Goal: Obtain resource: Obtain resource

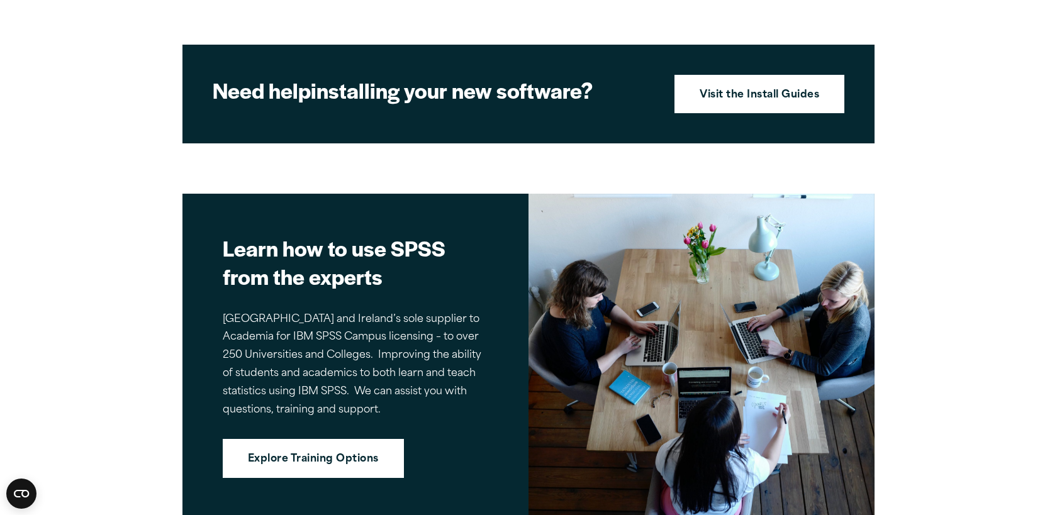
scroll to position [1317, 0]
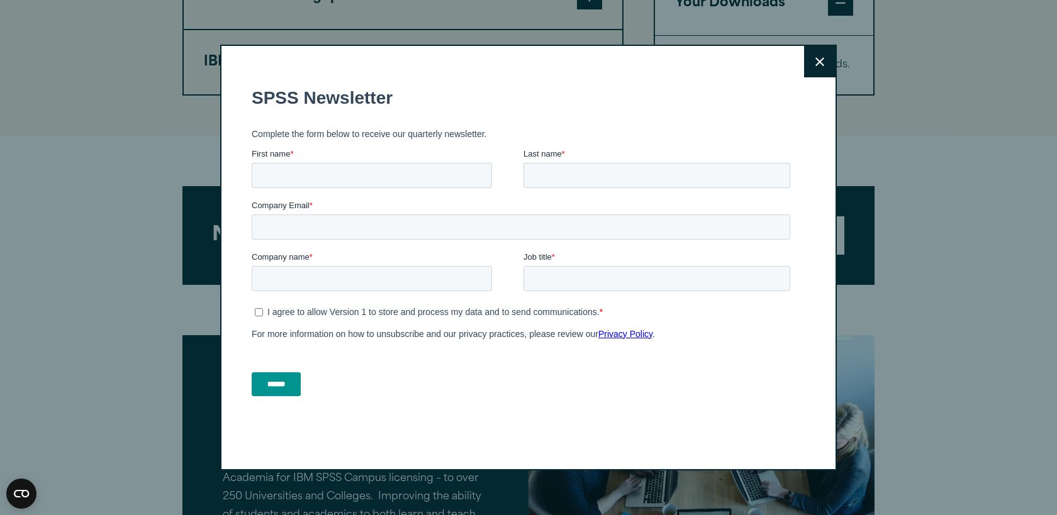
click at [822, 66] on icon at bounding box center [819, 61] width 9 height 9
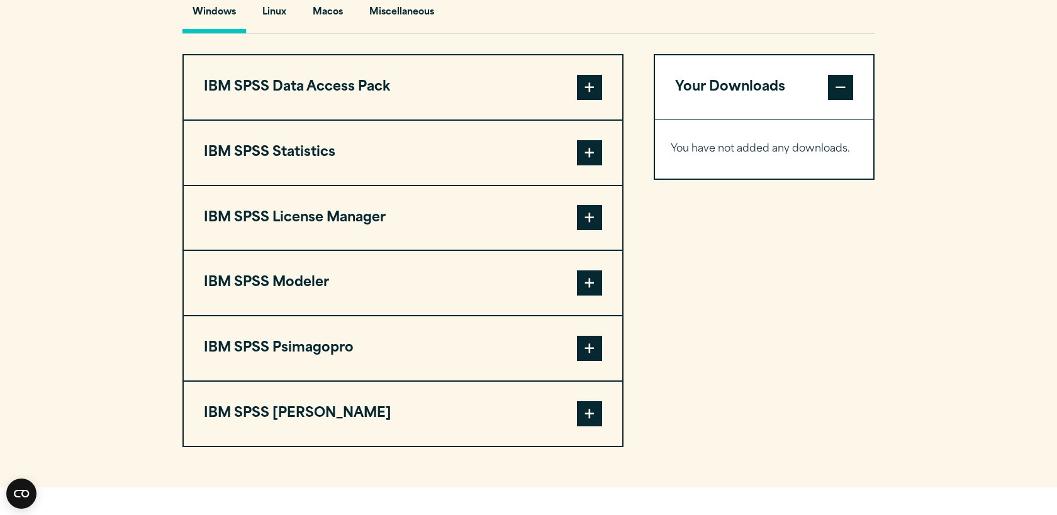
scroll to position [964, 0]
click at [585, 153] on span at bounding box center [589, 153] width 25 height 25
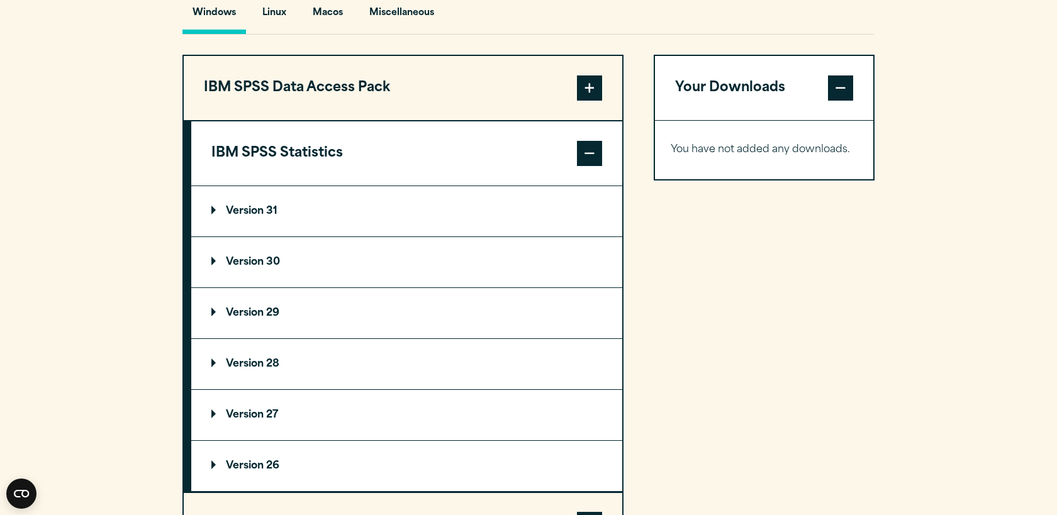
click at [270, 212] on p "Version 31" at bounding box center [244, 211] width 66 height 10
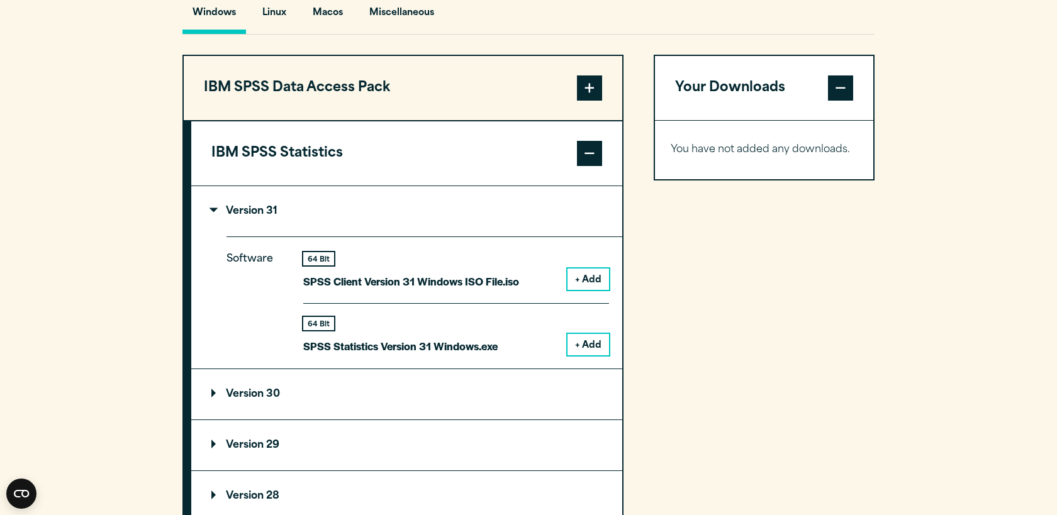
click at [589, 286] on button "+ Add" at bounding box center [588, 279] width 42 height 21
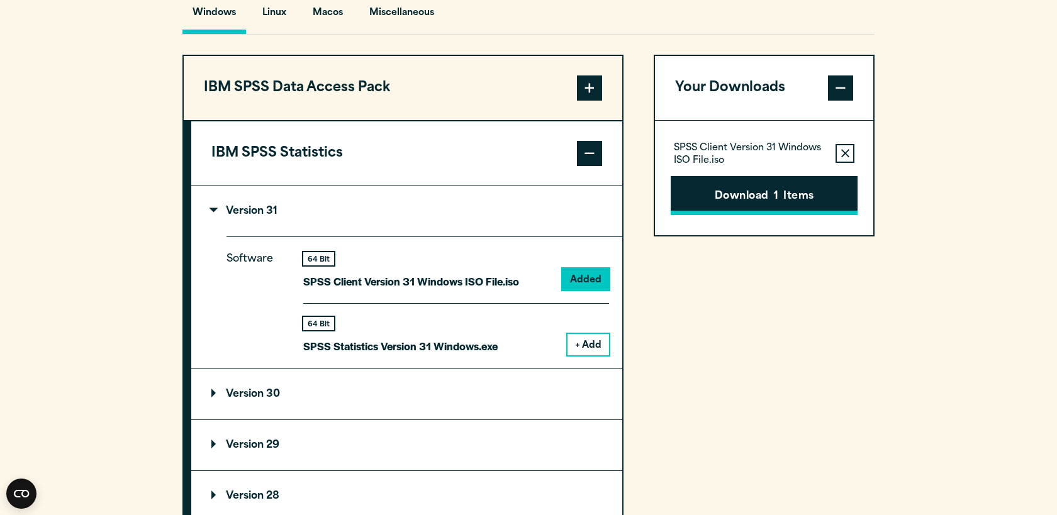
click at [757, 214] on button "Download 1 Items" at bounding box center [764, 195] width 187 height 39
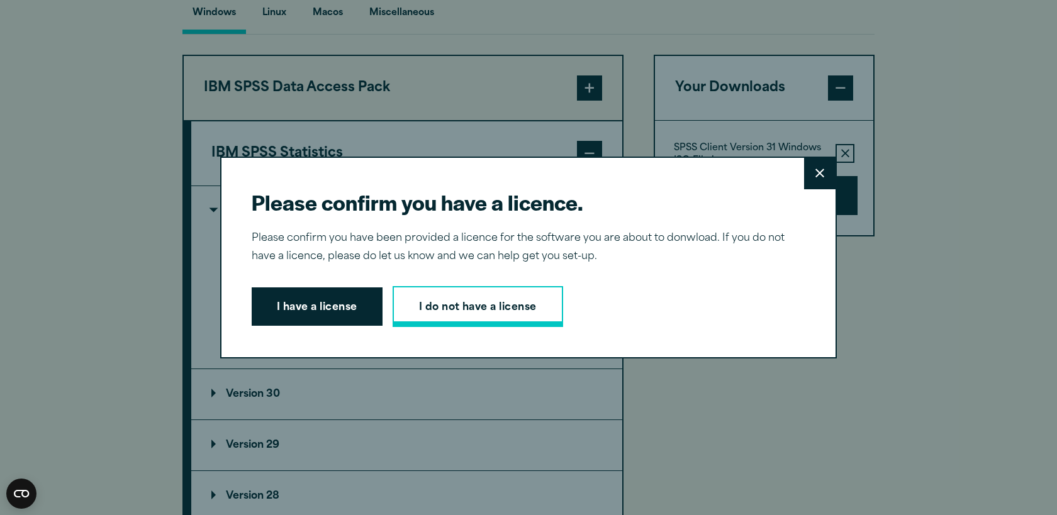
click at [442, 311] on link "I do not have a license" at bounding box center [478, 307] width 170 height 42
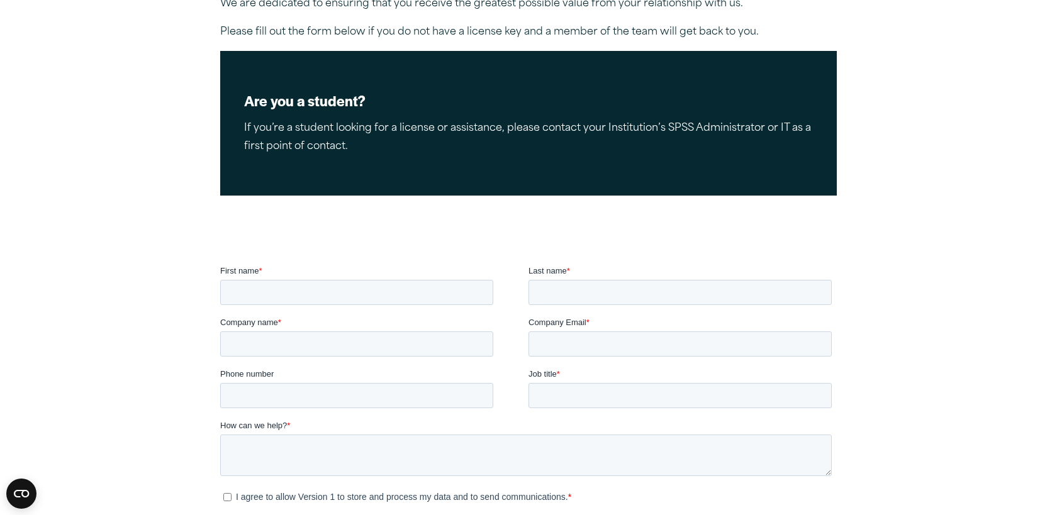
scroll to position [193, 0]
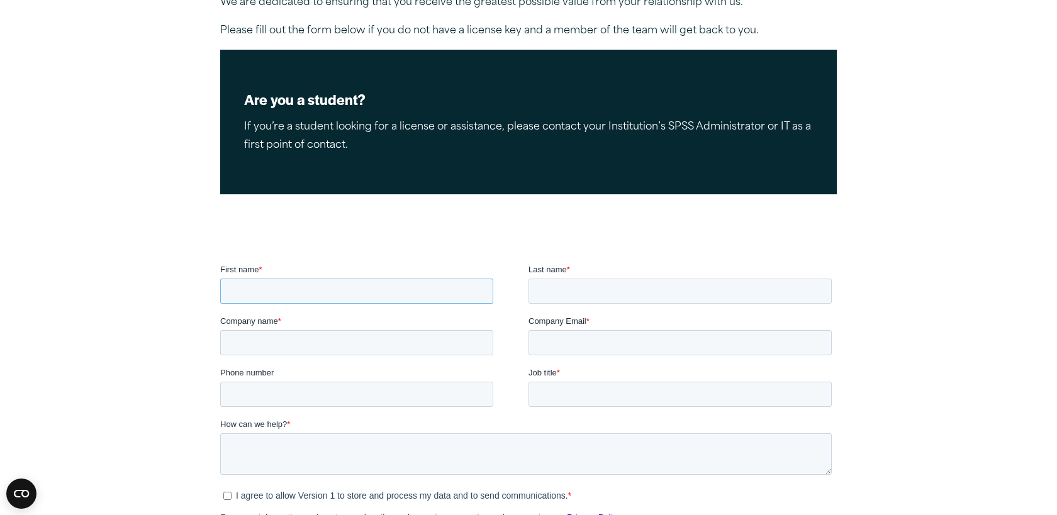
click at [440, 286] on input "First name *" at bounding box center [356, 291] width 273 height 25
type input "*"
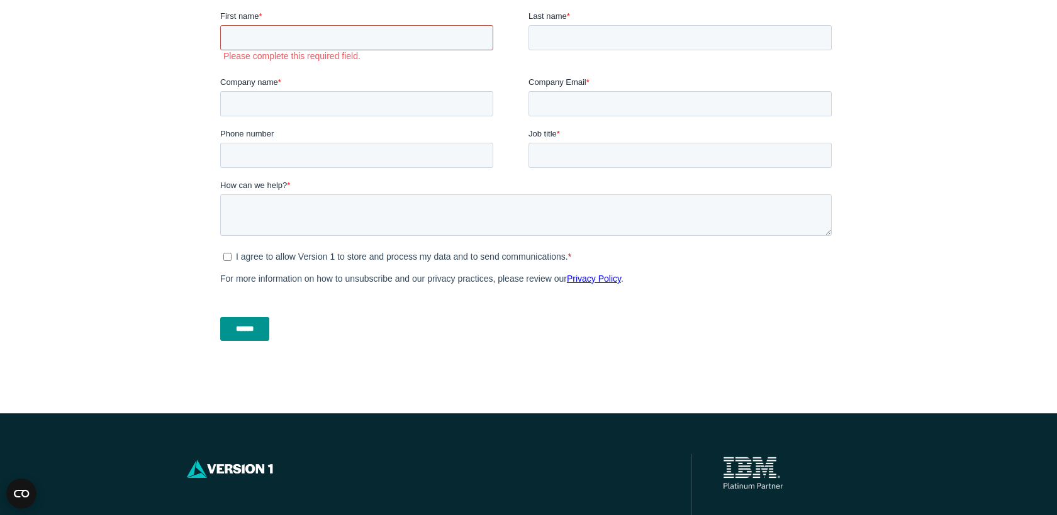
scroll to position [368, 0]
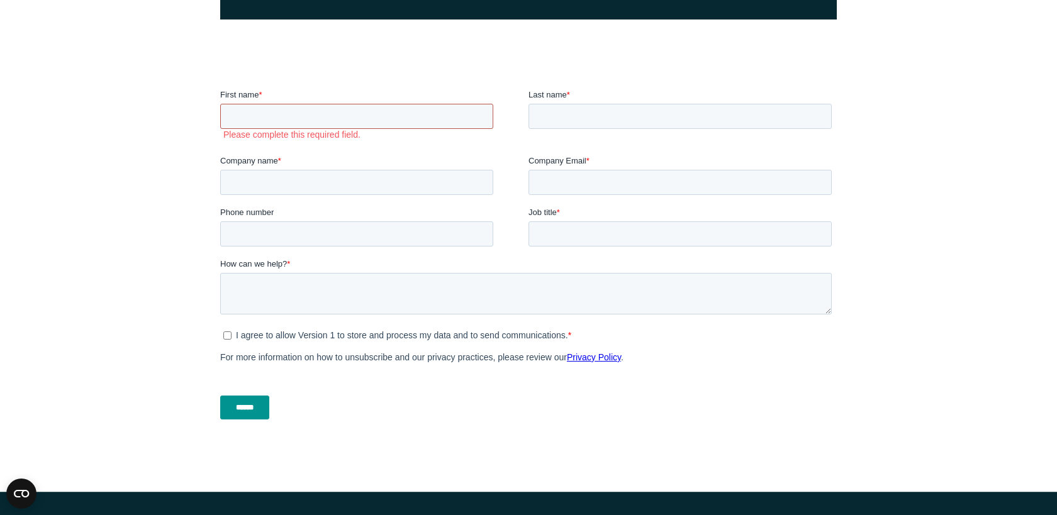
click at [337, 128] on input "First name *" at bounding box center [356, 116] width 273 height 25
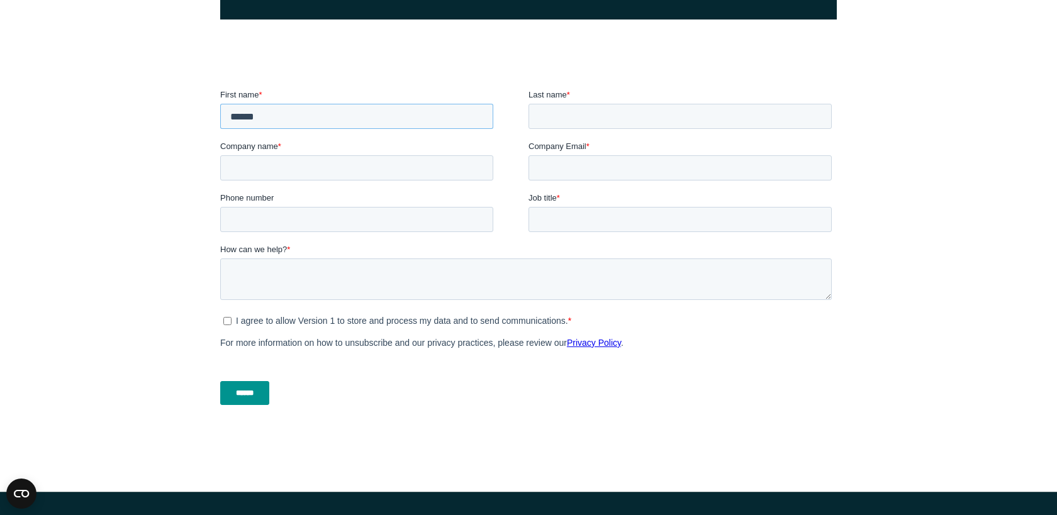
type input "******"
